Goal: Transaction & Acquisition: Book appointment/travel/reservation

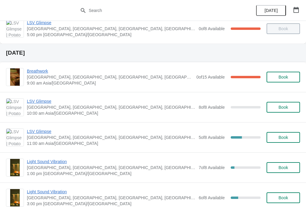
scroll to position [163, 0]
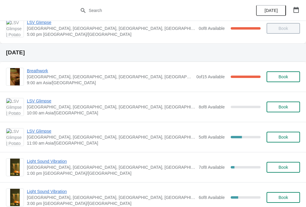
click at [279, 104] on button "Book" at bounding box center [284, 107] width 34 height 11
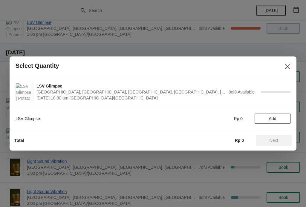
click at [275, 119] on span "Add" at bounding box center [272, 118] width 7 height 5
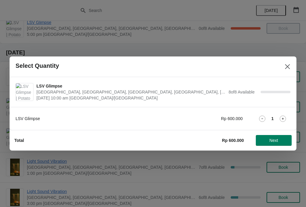
click at [282, 118] on icon at bounding box center [283, 119] width 6 height 6
click at [277, 142] on span "Next" at bounding box center [274, 140] width 9 height 5
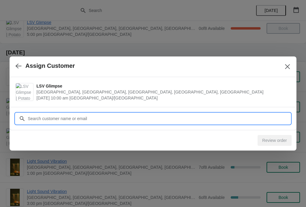
click at [66, 113] on input "Customer" at bounding box center [159, 118] width 263 height 11
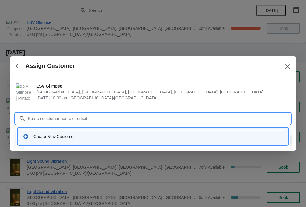
click at [57, 138] on div "Create New Customer" at bounding box center [159, 137] width 250 height 6
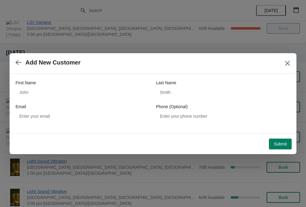
click at [34, 86] on label "First Name" at bounding box center [26, 83] width 20 height 6
click at [34, 87] on input "First Name" at bounding box center [83, 92] width 135 height 11
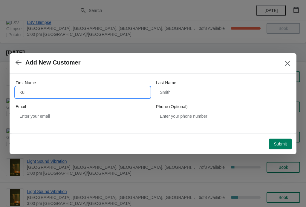
type input "K"
type input "[EMAIL_ADDRESS][DOMAIN_NAME]"
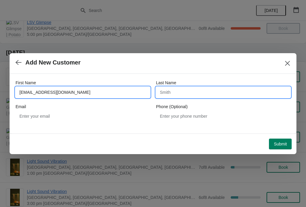
click at [218, 97] on input "Last Name" at bounding box center [223, 92] width 135 height 11
click at [105, 90] on input "[EMAIL_ADDRESS][DOMAIN_NAME]" at bounding box center [83, 92] width 135 height 11
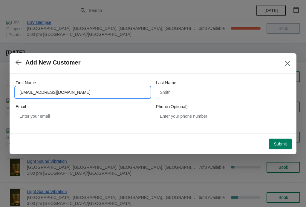
click at [95, 94] on input "[EMAIL_ADDRESS][DOMAIN_NAME]" at bounding box center [83, 92] width 135 height 11
click at [96, 90] on input "[EMAIL_ADDRESS][DOMAIN_NAME]" at bounding box center [83, 92] width 135 height 11
click at [86, 91] on input "[EMAIL_ADDRESS][DOMAIN_NAME]" at bounding box center [83, 92] width 135 height 11
click at [86, 92] on input "[EMAIL_ADDRESS][DOMAIN_NAME]" at bounding box center [83, 92] width 135 height 11
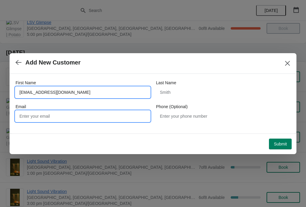
click at [64, 116] on input "Email" at bounding box center [83, 116] width 135 height 11
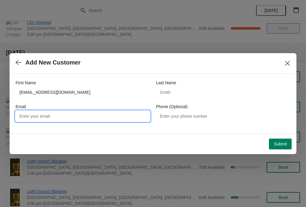
click at [32, 112] on input "Email" at bounding box center [83, 116] width 135 height 11
click at [31, 116] on input "Email" at bounding box center [83, 116] width 135 height 11
paste input "[EMAIL_ADDRESS][DOMAIN_NAME]"
type input "[EMAIL_ADDRESS][DOMAIN_NAME]"
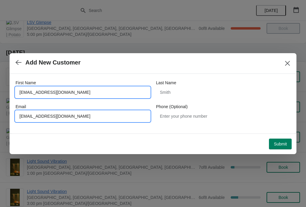
click at [95, 89] on input "[EMAIL_ADDRESS][DOMAIN_NAME]" at bounding box center [83, 92] width 135 height 11
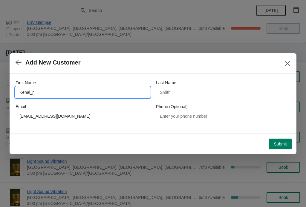
type input "Kenal_"
type input "Kunal"
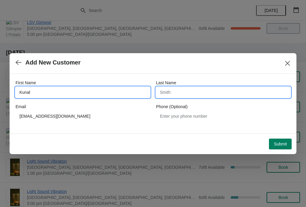
click at [179, 90] on input "Last Name" at bounding box center [223, 92] width 135 height 11
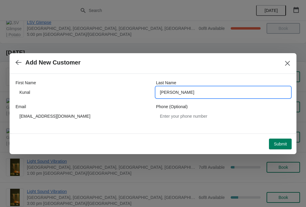
type input "[PERSON_NAME]"
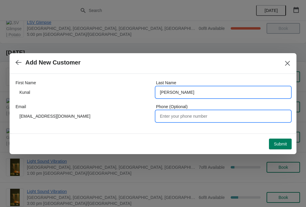
click at [199, 117] on input "Phone (Optional)" at bounding box center [223, 116] width 135 height 11
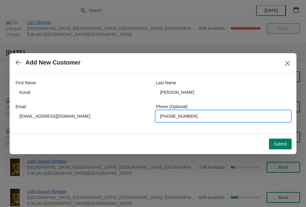
type input "[PHONE_NUMBER]"
click at [282, 144] on span "Submit" at bounding box center [280, 144] width 13 height 5
click at [211, 120] on input "[PHONE_NUMBER]" at bounding box center [223, 116] width 135 height 11
click at [210, 140] on div "Loading Submit" at bounding box center [152, 142] width 280 height 13
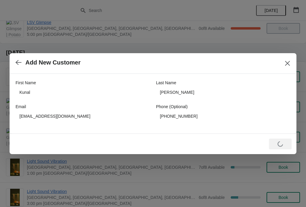
click at [283, 147] on div "Loading Submit" at bounding box center [280, 144] width 23 height 11
click at [287, 69] on button "Close" at bounding box center [288, 63] width 11 height 11
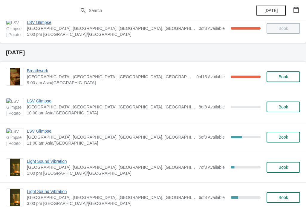
click at [284, 103] on button "Book" at bounding box center [284, 107] width 34 height 11
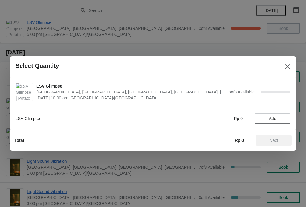
click at [280, 121] on button "Add" at bounding box center [273, 118] width 36 height 11
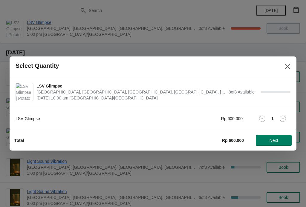
click at [270, 116] on div "1" at bounding box center [273, 119] width 36 height 6
click at [284, 119] on icon at bounding box center [283, 119] width 6 height 6
click at [271, 143] on span "Next" at bounding box center [274, 140] width 9 height 5
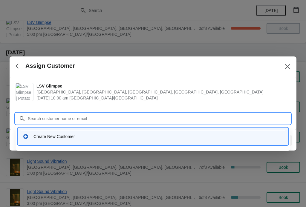
click at [52, 136] on div "Create New Customer" at bounding box center [159, 137] width 250 height 6
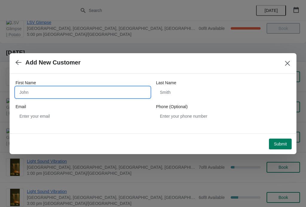
click at [41, 90] on input "First Name" at bounding box center [83, 92] width 135 height 11
type input "K"
type input "Kunal"
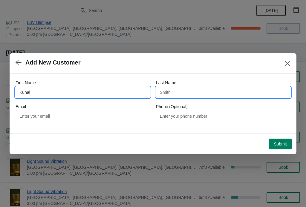
click at [205, 90] on input "Last Name" at bounding box center [223, 92] width 135 height 11
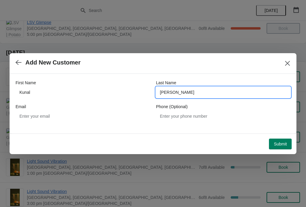
type input "[PERSON_NAME]"
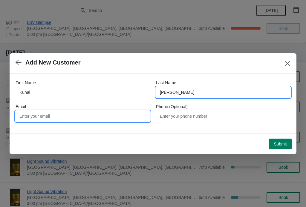
click at [116, 117] on input "Email" at bounding box center [83, 116] width 135 height 11
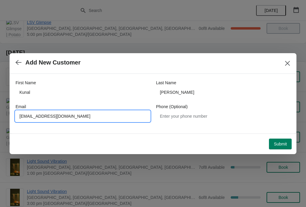
type input "[EMAIL_ADDRESS][DOMAIN_NAME]"
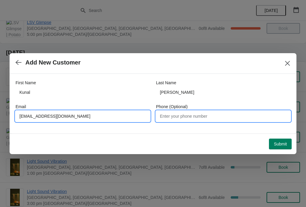
click at [222, 116] on input "Phone (Optional)" at bounding box center [223, 116] width 135 height 11
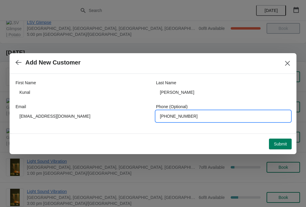
type input "[PHONE_NUMBER]"
click at [283, 140] on button "Submit" at bounding box center [280, 144] width 23 height 11
